Goal: Contribute content

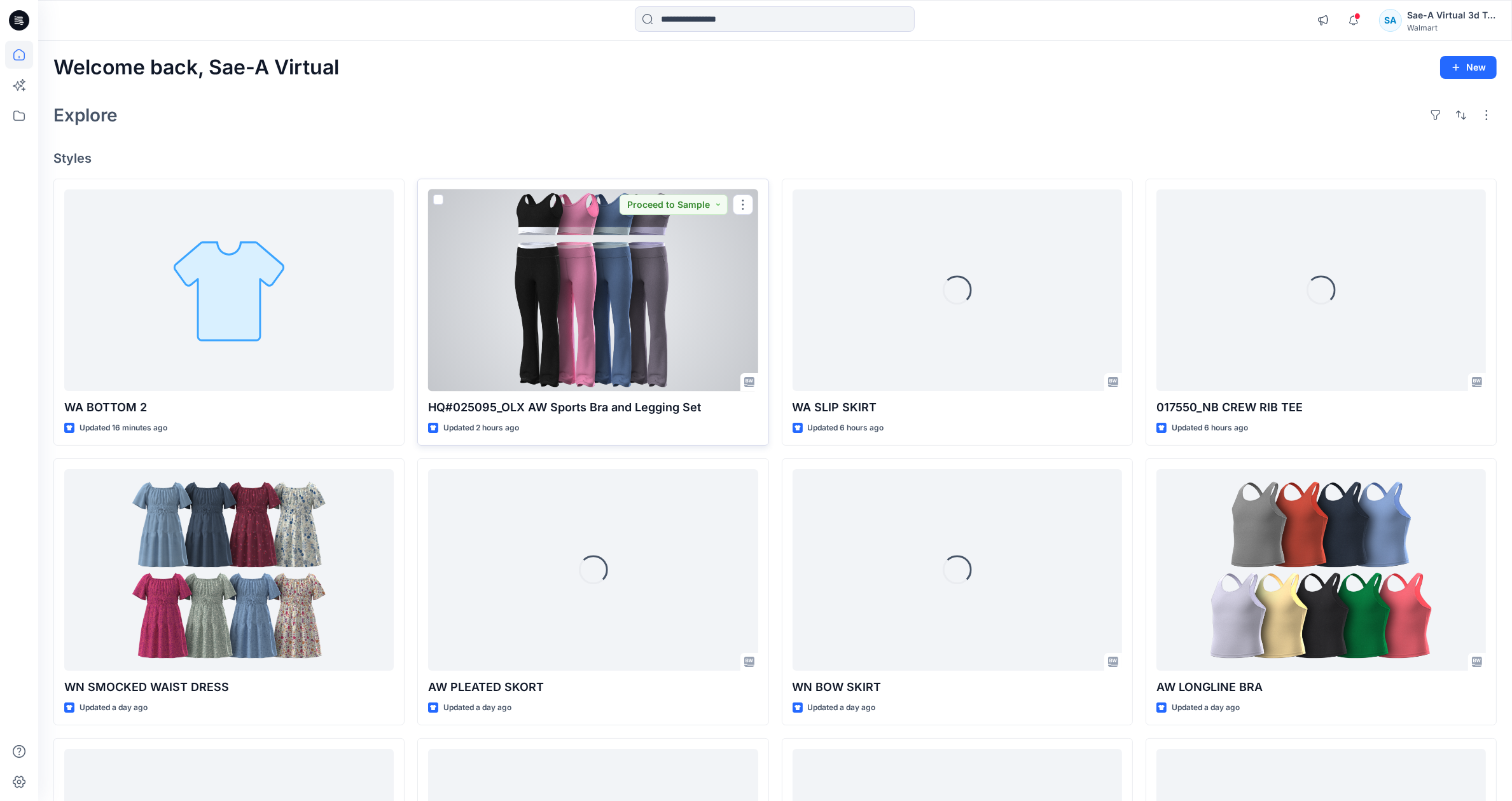
click at [643, 352] on div at bounding box center [593, 290] width 330 height 201
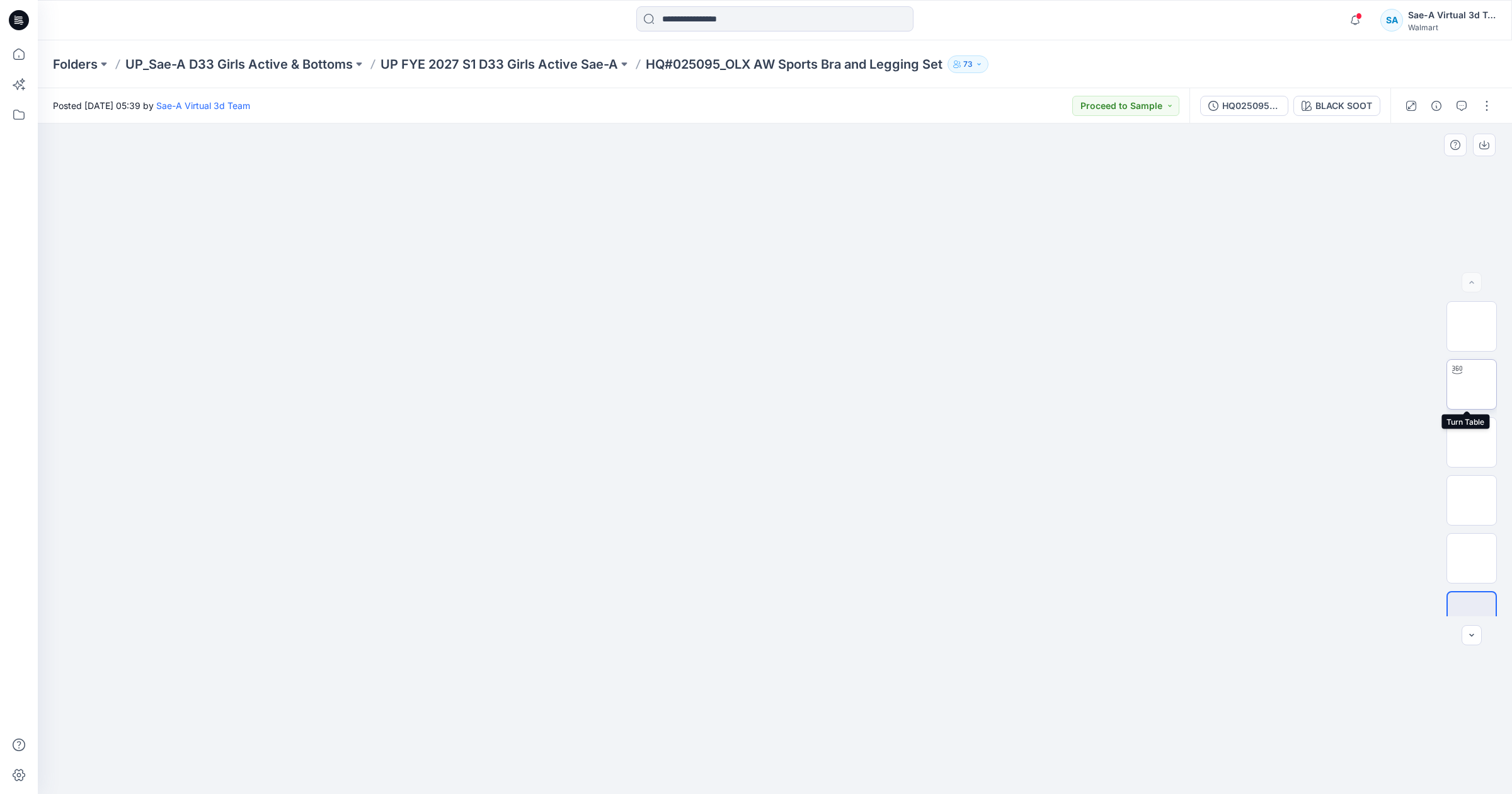
click at [1472, 385] on img at bounding box center [1472, 385] width 0 height 0
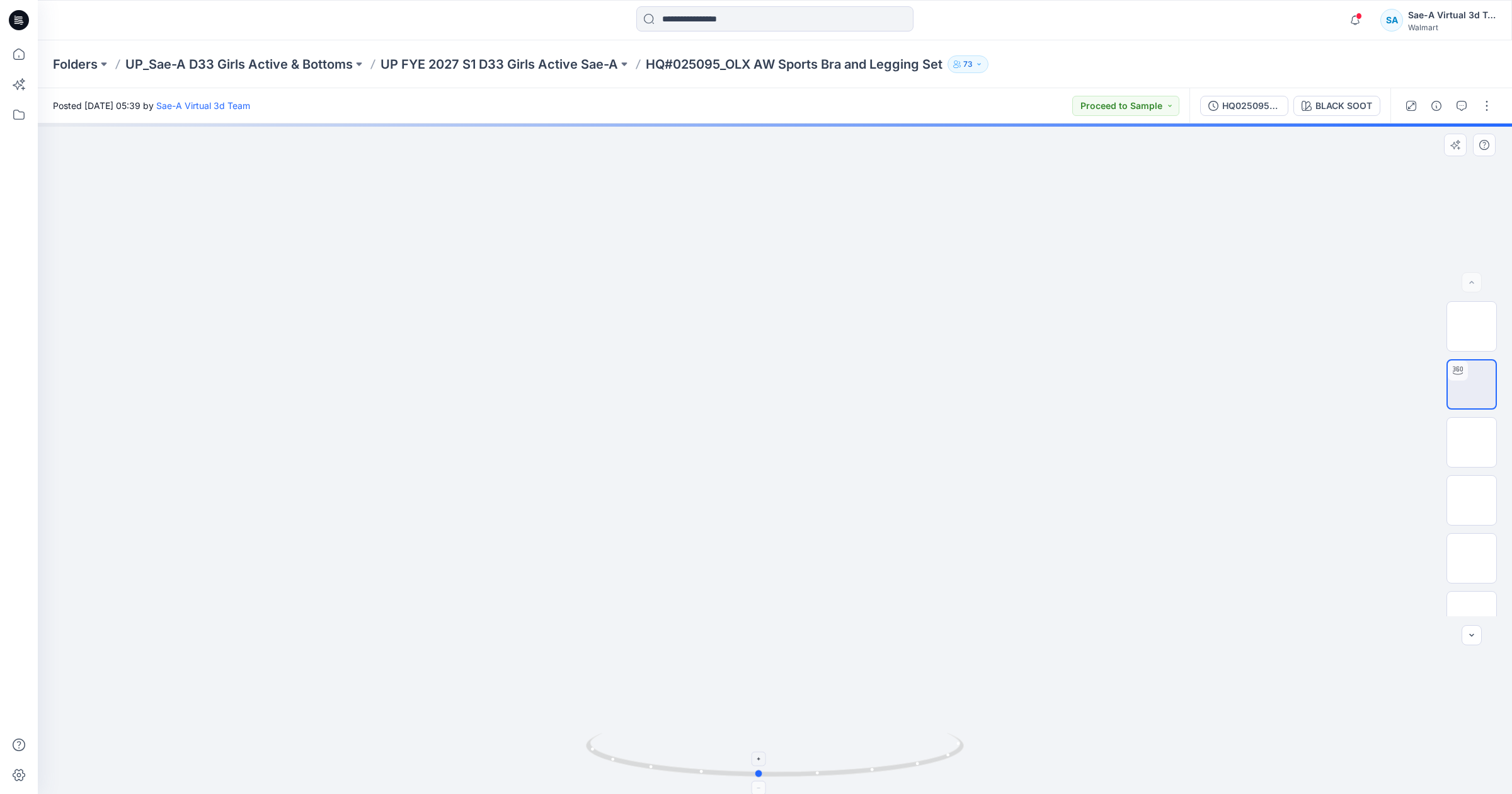
drag, startPoint x: 882, startPoint y: 771, endPoint x: 932, endPoint y: 765, distance: 50.4
click at [932, 765] on icon at bounding box center [777, 757] width 382 height 47
click at [1477, 108] on button "button" at bounding box center [1486, 105] width 20 height 20
click at [1433, 165] on button "Edit" at bounding box center [1434, 170] width 116 height 24
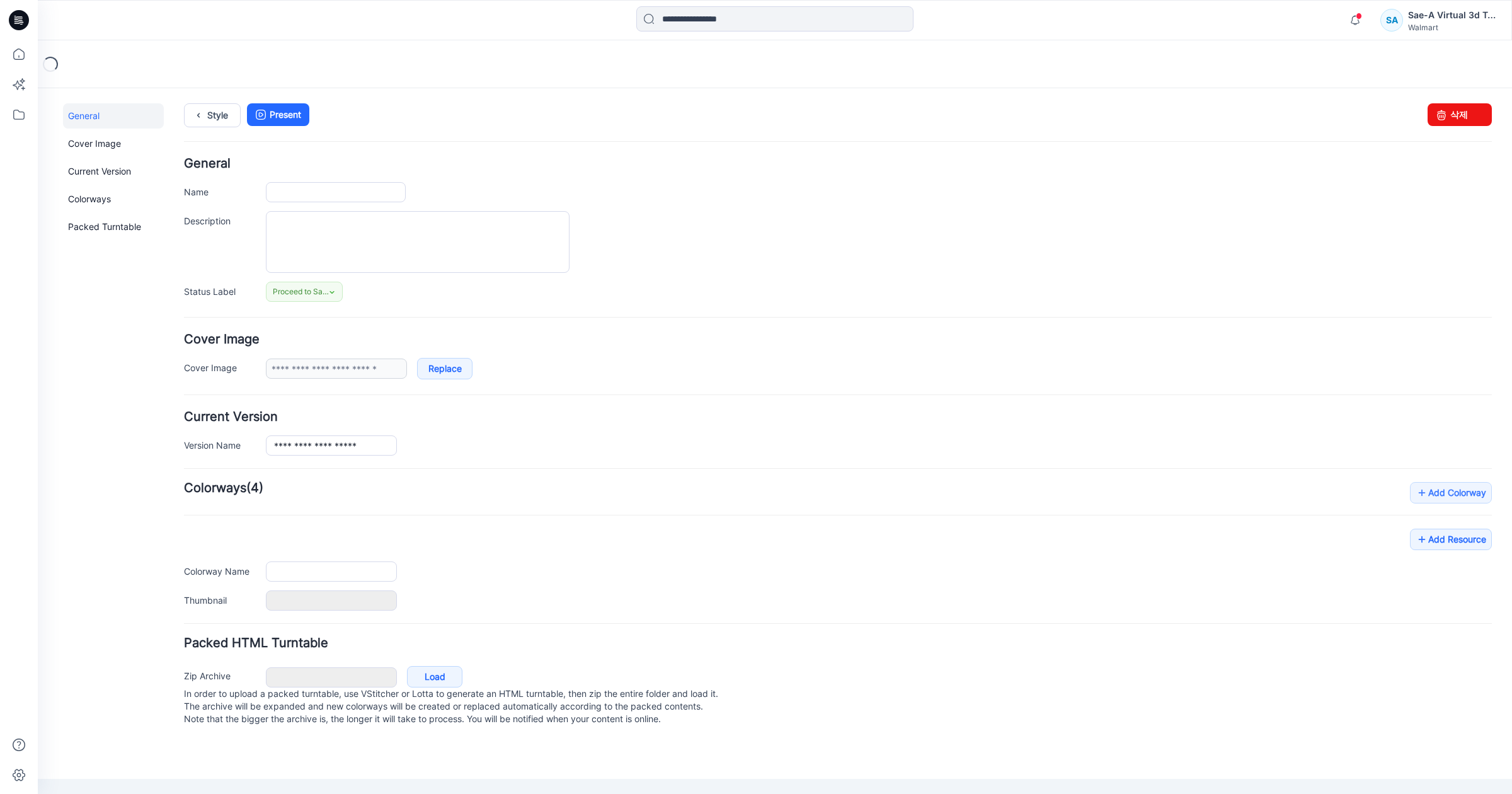
type input "**********"
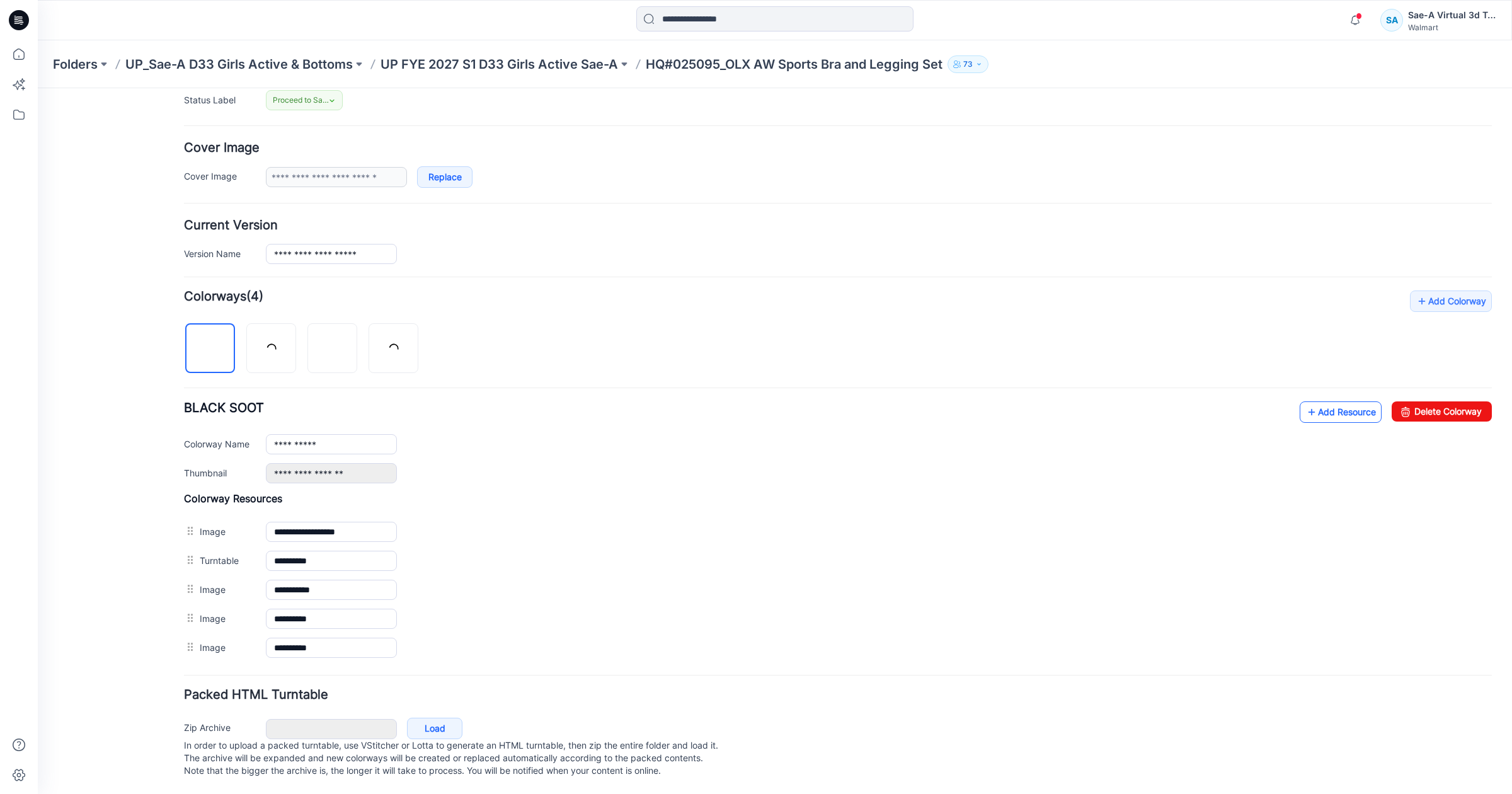
scroll to position [209, 0]
click at [1332, 401] on link "Add Resource" at bounding box center [1340, 412] width 82 height 22
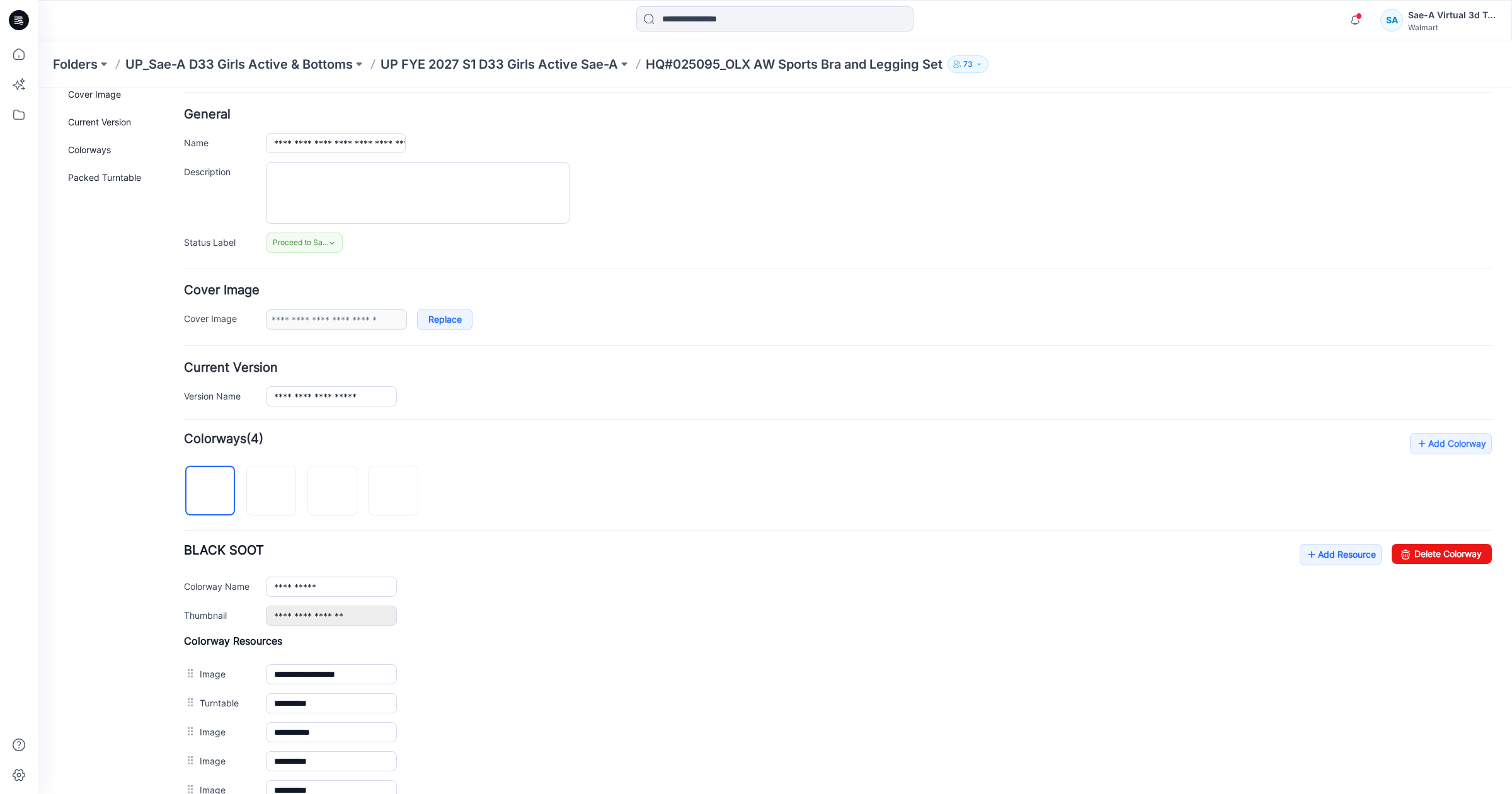
scroll to position [0, 0]
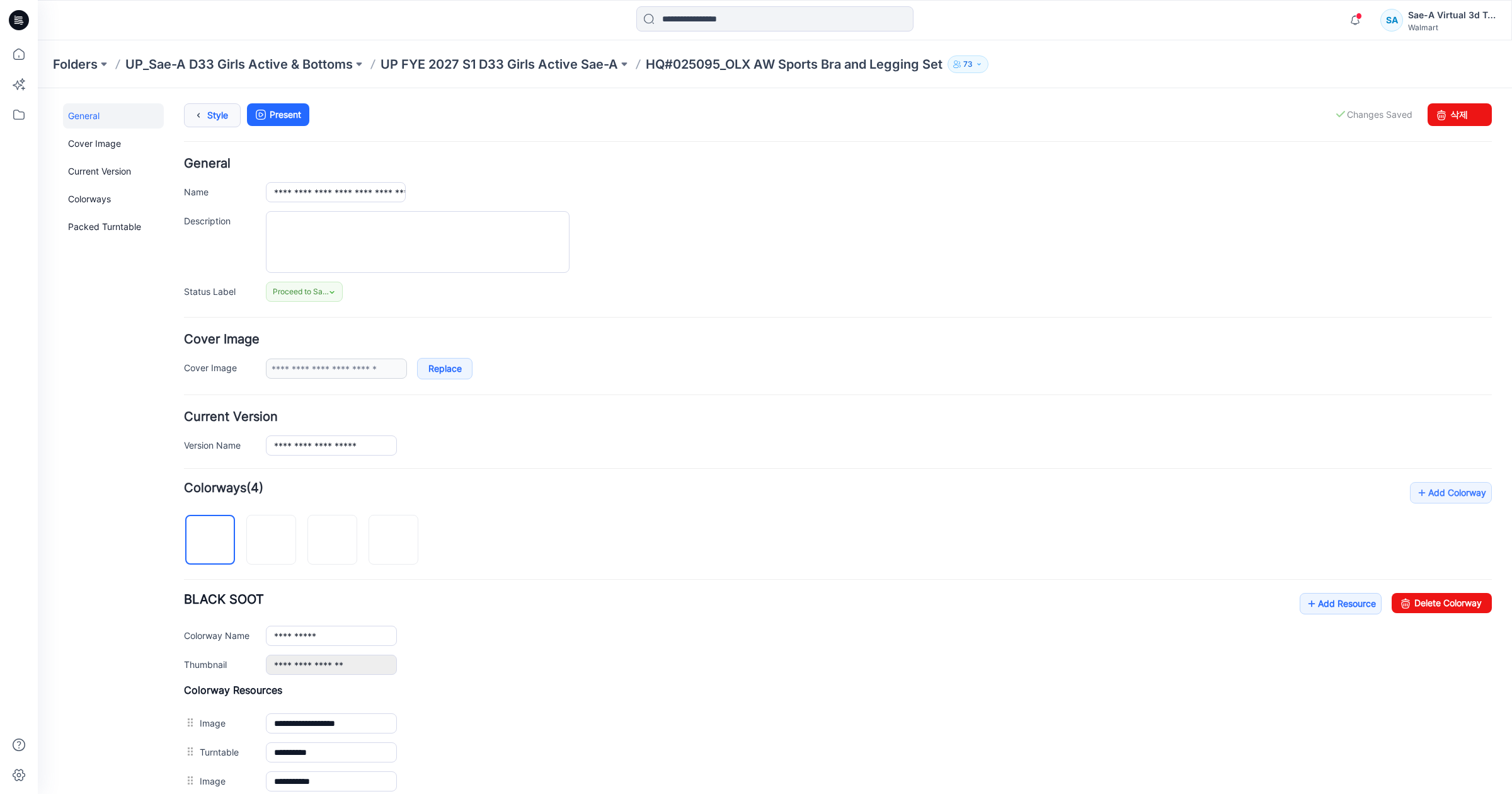
click at [210, 111] on link "Style" at bounding box center [212, 115] width 57 height 24
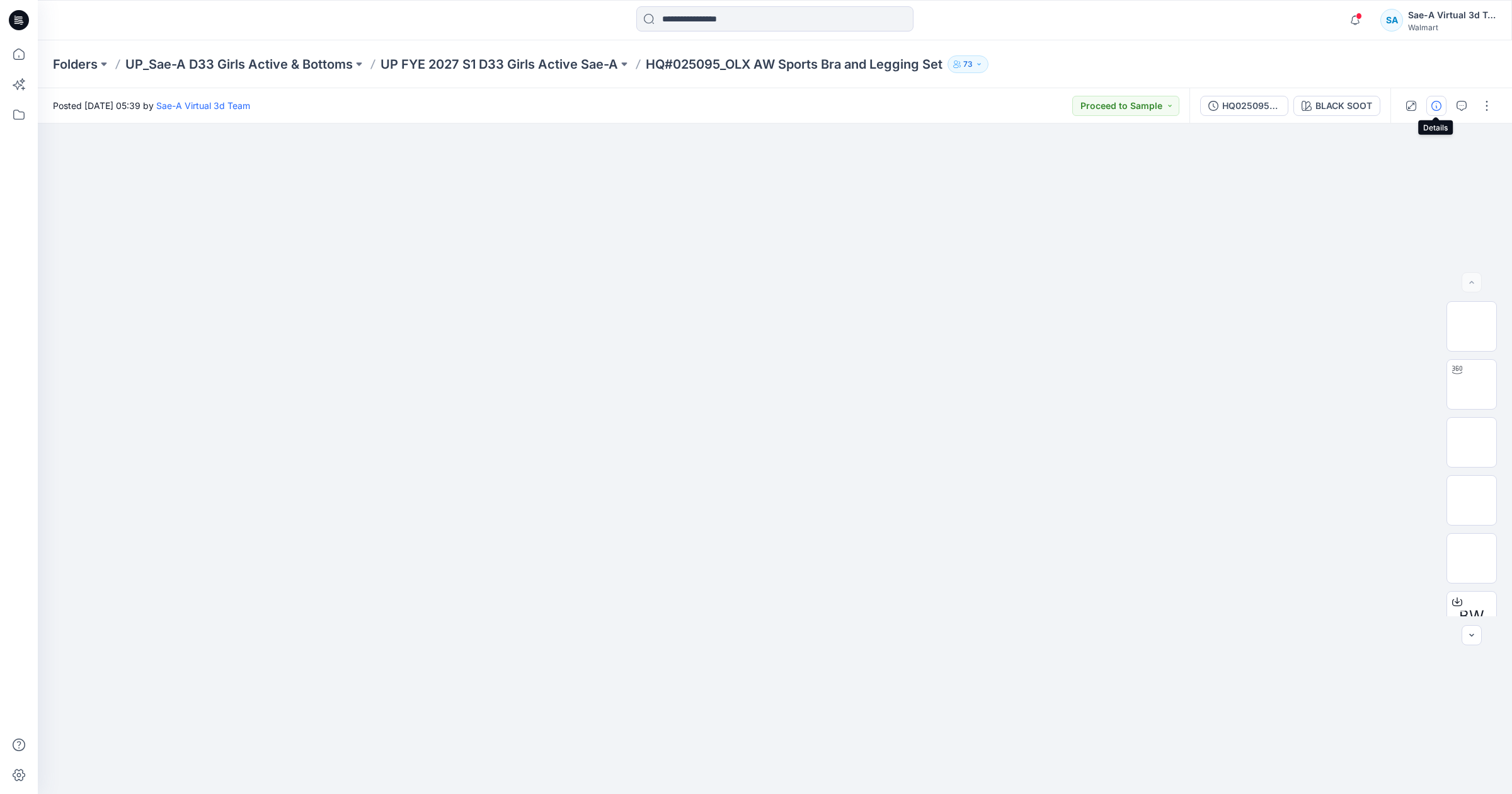
click at [1433, 104] on icon "button" at bounding box center [1436, 105] width 10 height 10
